Goal: Book appointment/travel/reservation

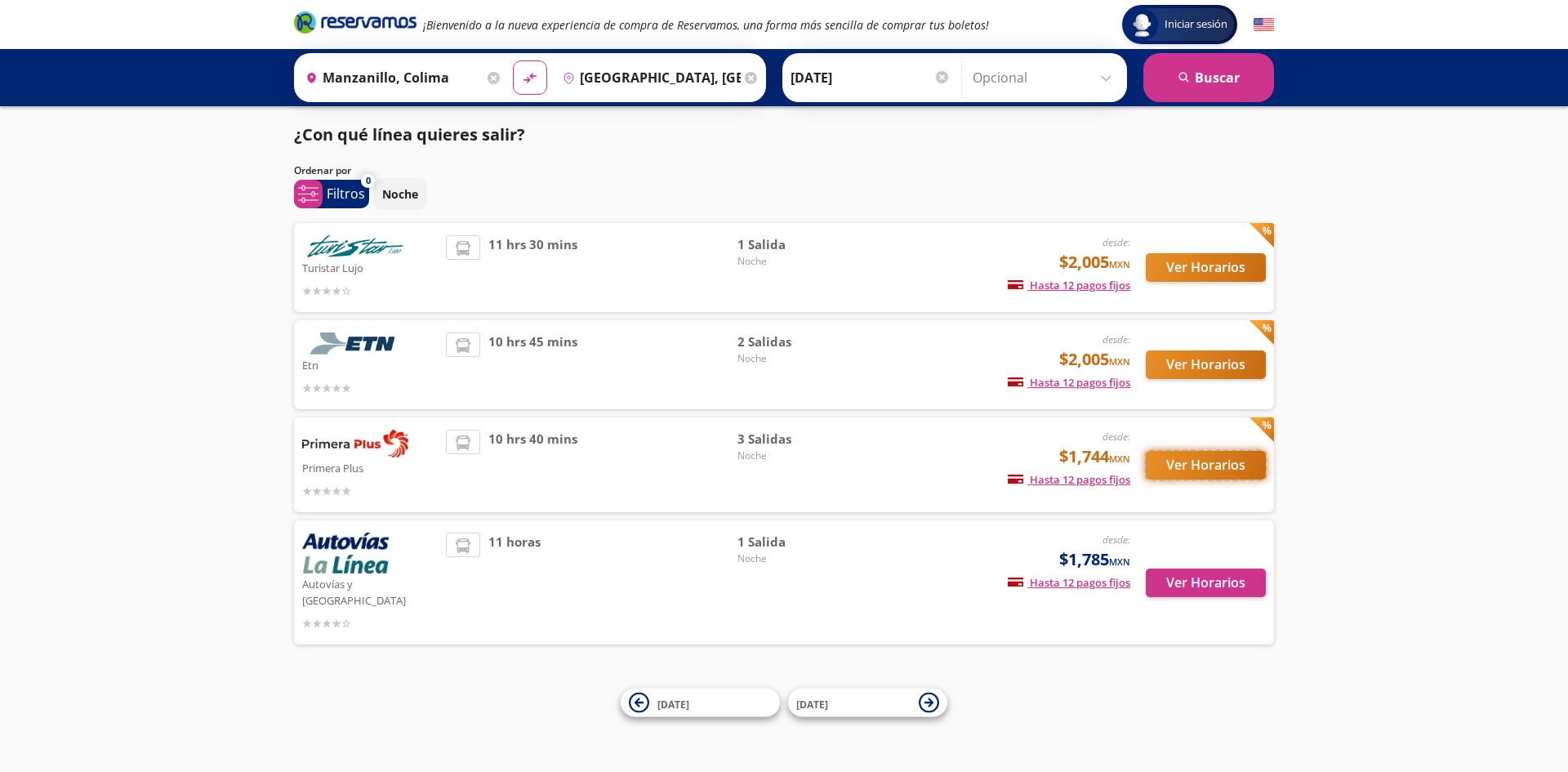
click at [1167, 466] on button "Ver Horarios" at bounding box center [1206, 465] width 120 height 29
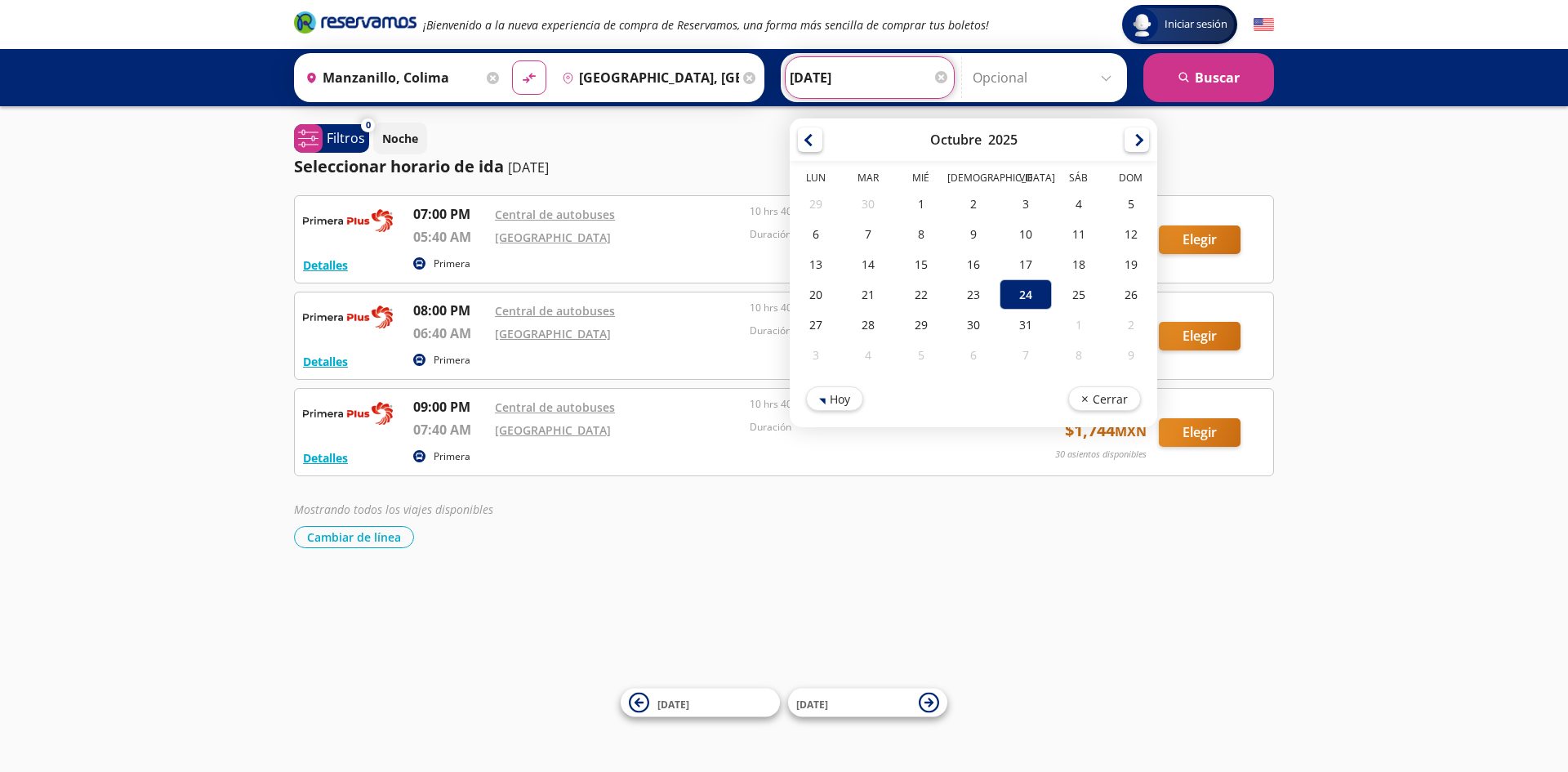
click at [819, 83] on input "[DATE]" at bounding box center [869, 78] width 160 height 41
click at [963, 302] on div "23" at bounding box center [974, 294] width 52 height 31
type input "[DATE]"
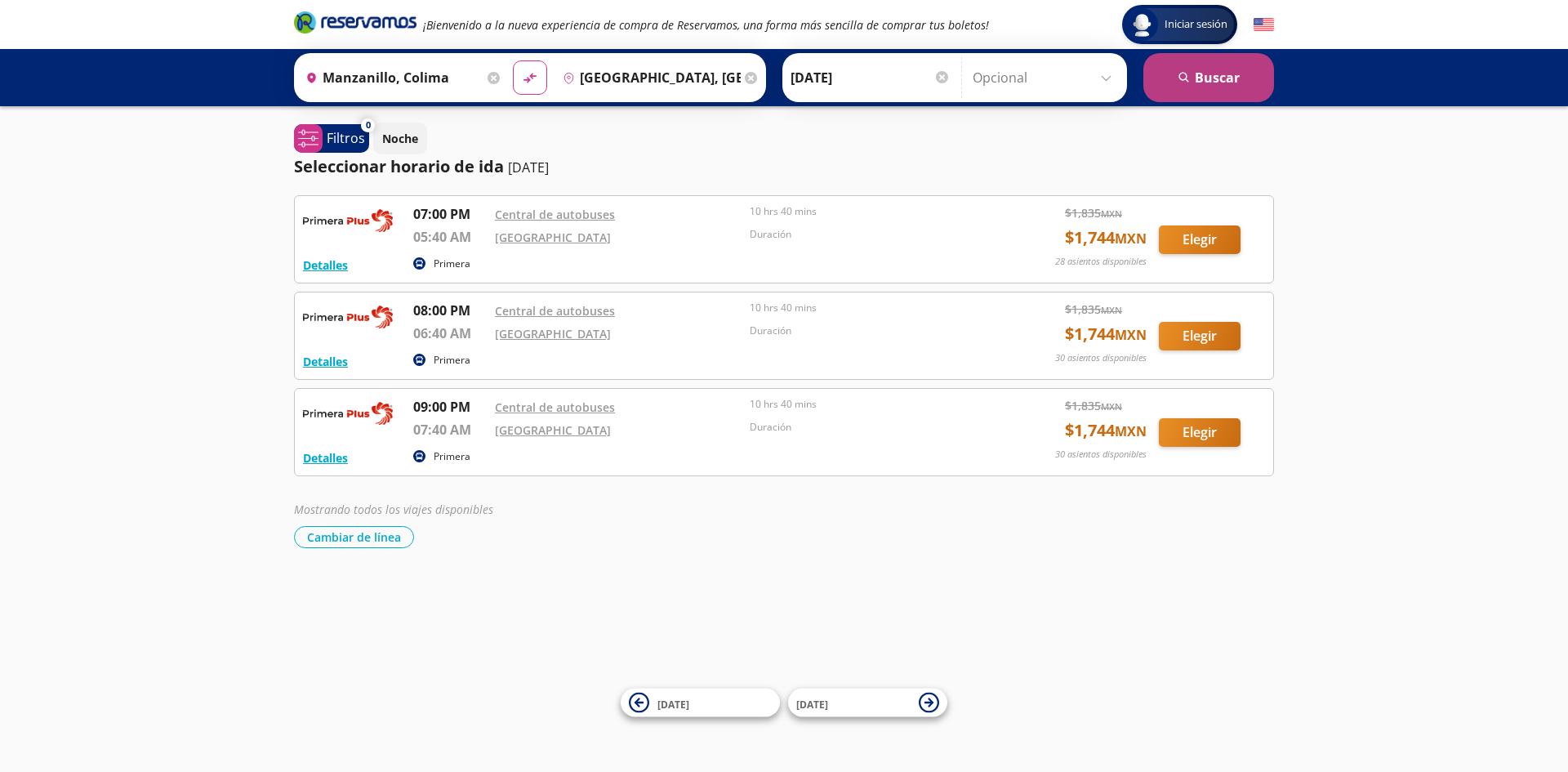
click at [1207, 85] on button "search [GEOGRAPHIC_DATA]" at bounding box center [1209, 78] width 131 height 49
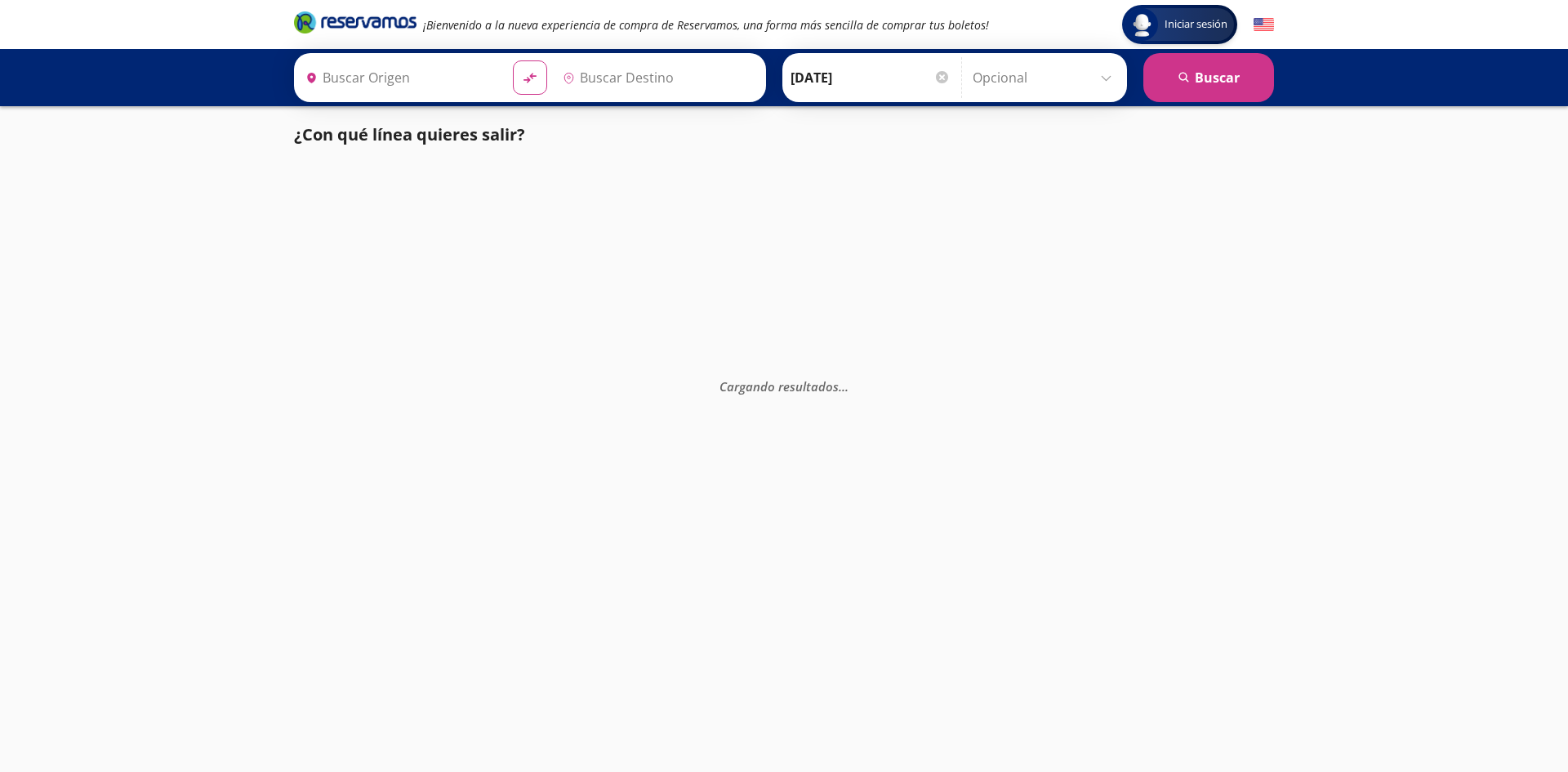
type input "[GEOGRAPHIC_DATA], [GEOGRAPHIC_DATA]"
type input "Manzanillo, Colima"
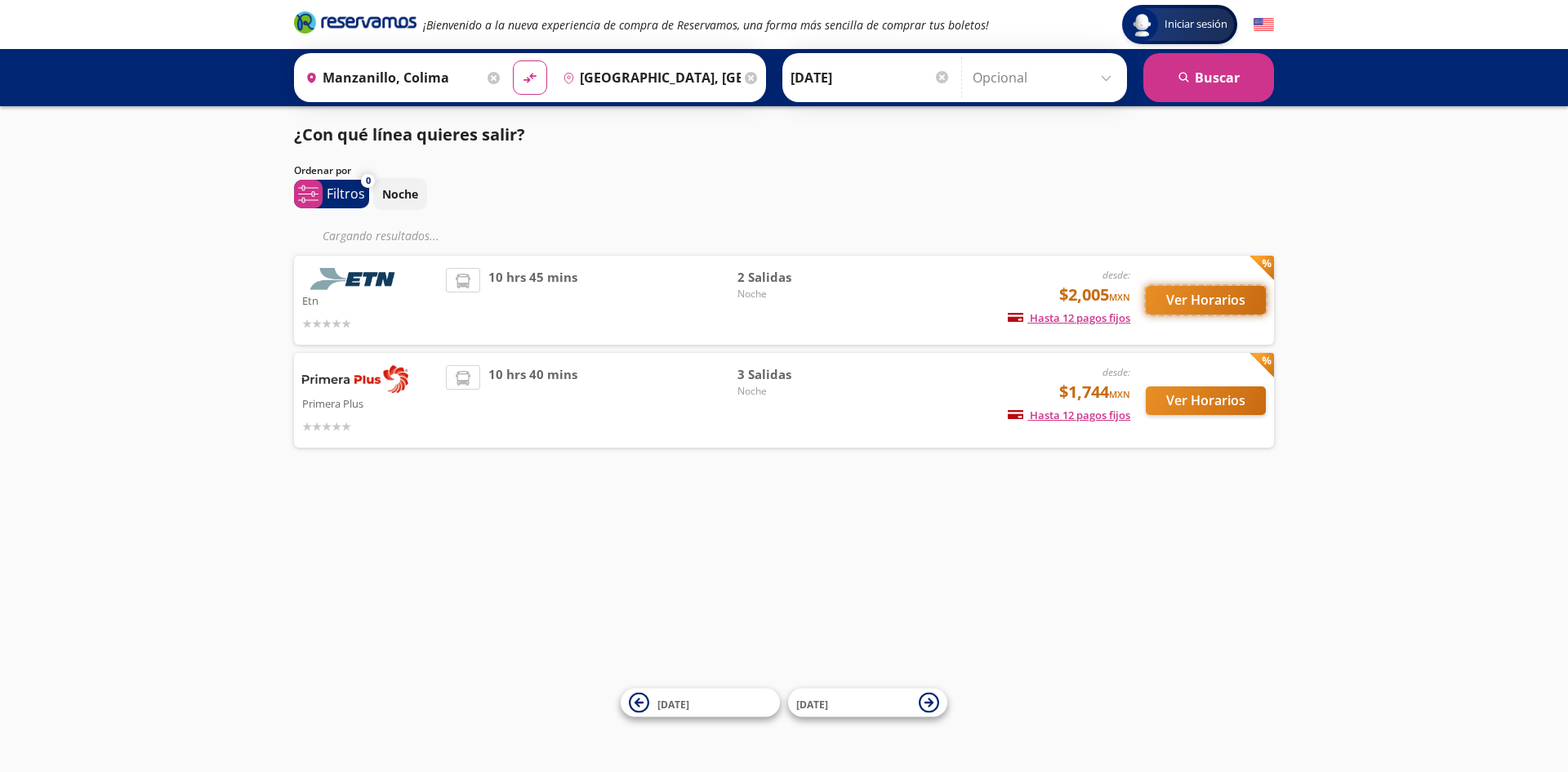
click at [1181, 303] on button "Ver Horarios" at bounding box center [1206, 300] width 120 height 29
